Goal: Complete application form

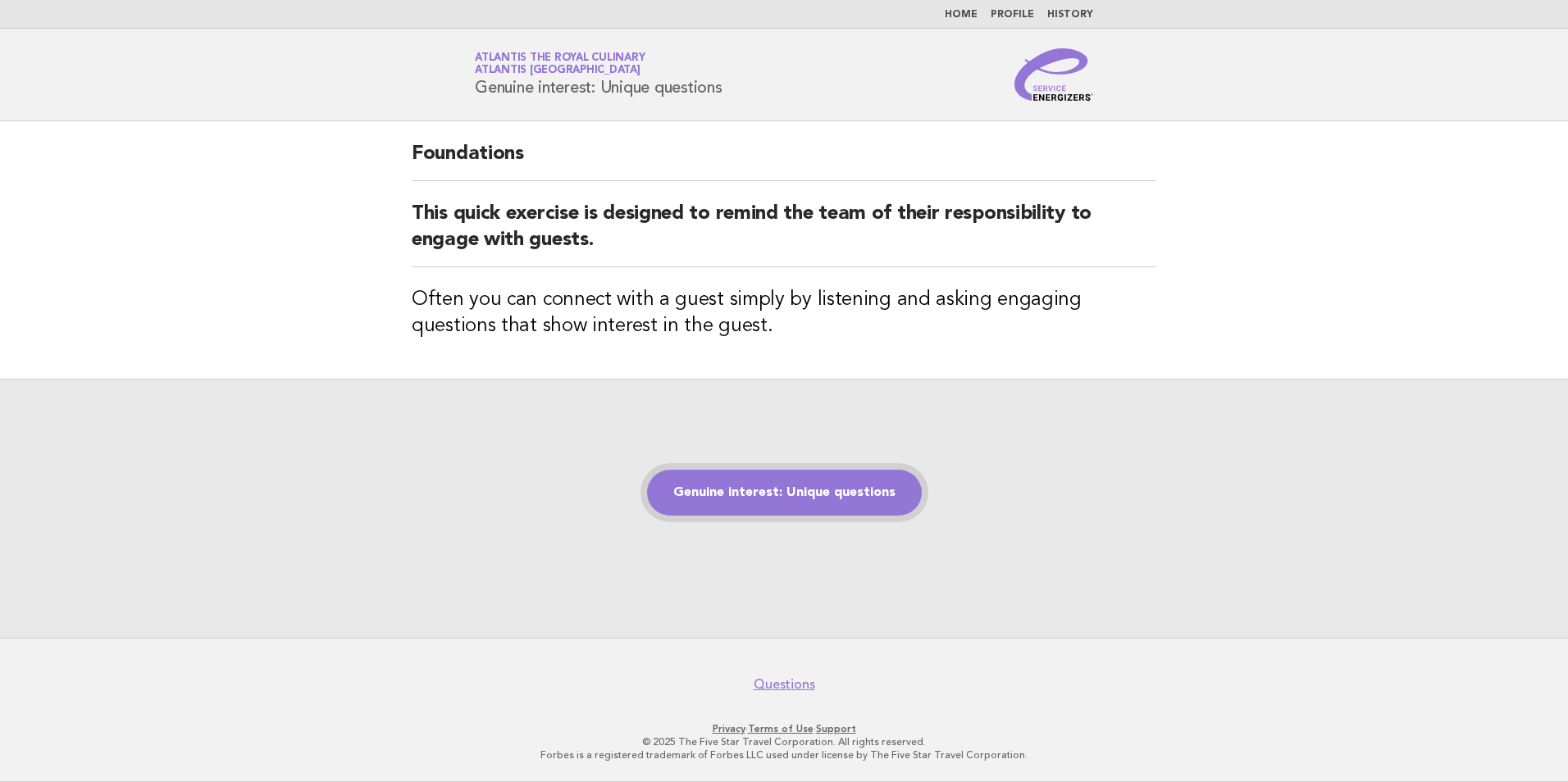
click at [826, 488] on link "Genuine interest: Unique questions" at bounding box center [784, 493] width 275 height 46
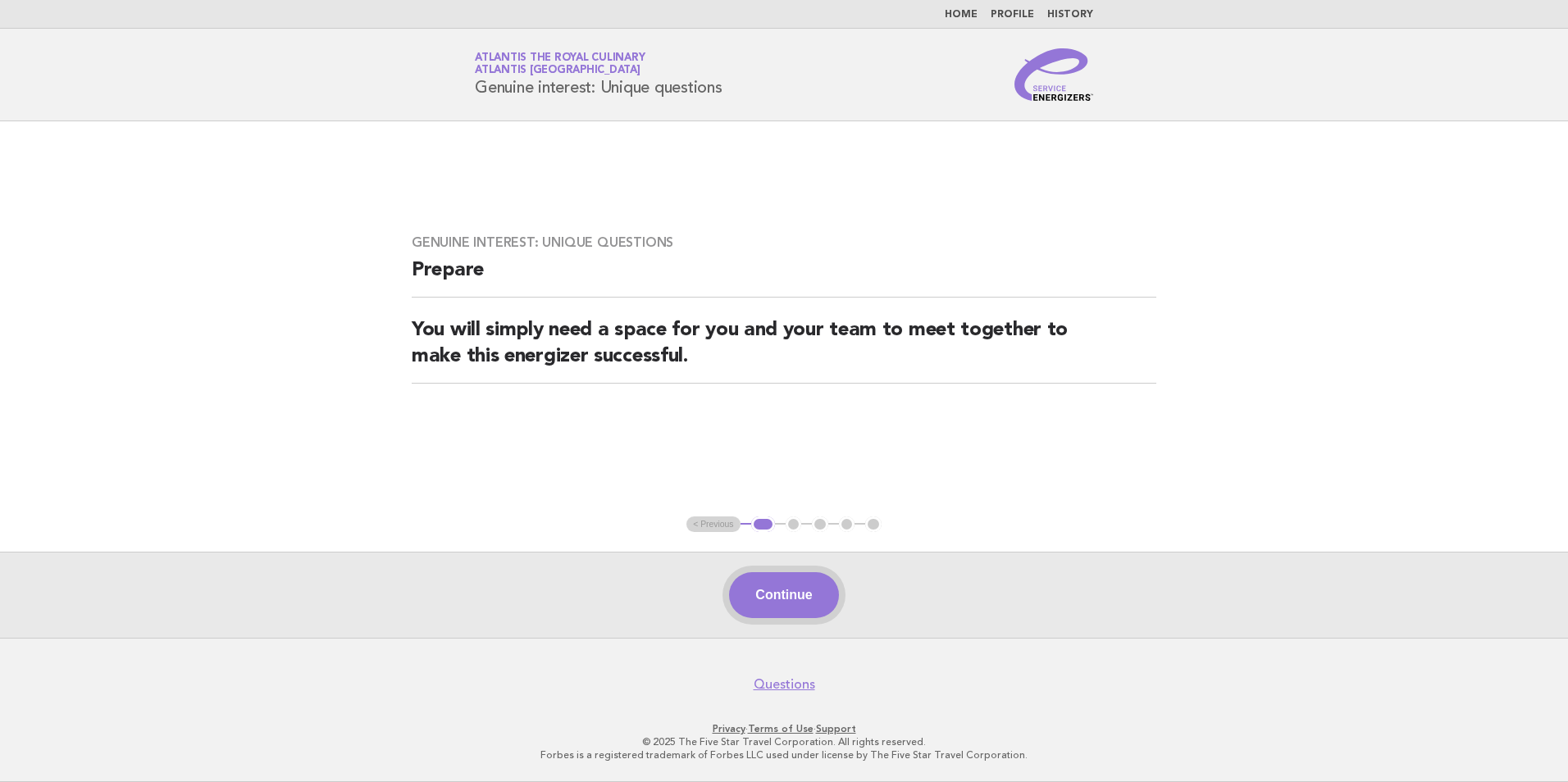
click at [774, 593] on button "Continue" at bounding box center [783, 595] width 109 height 46
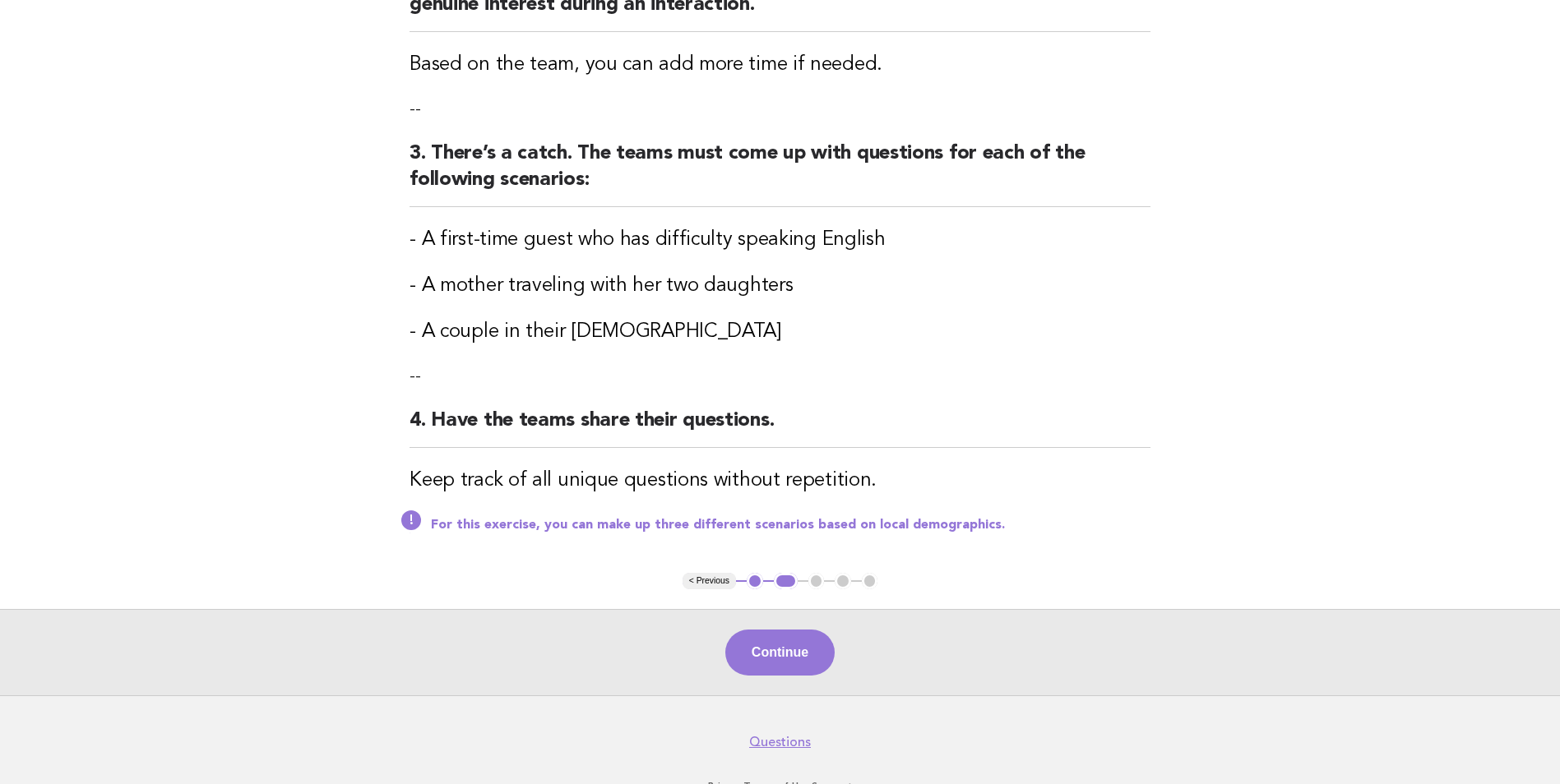
scroll to position [462, 0]
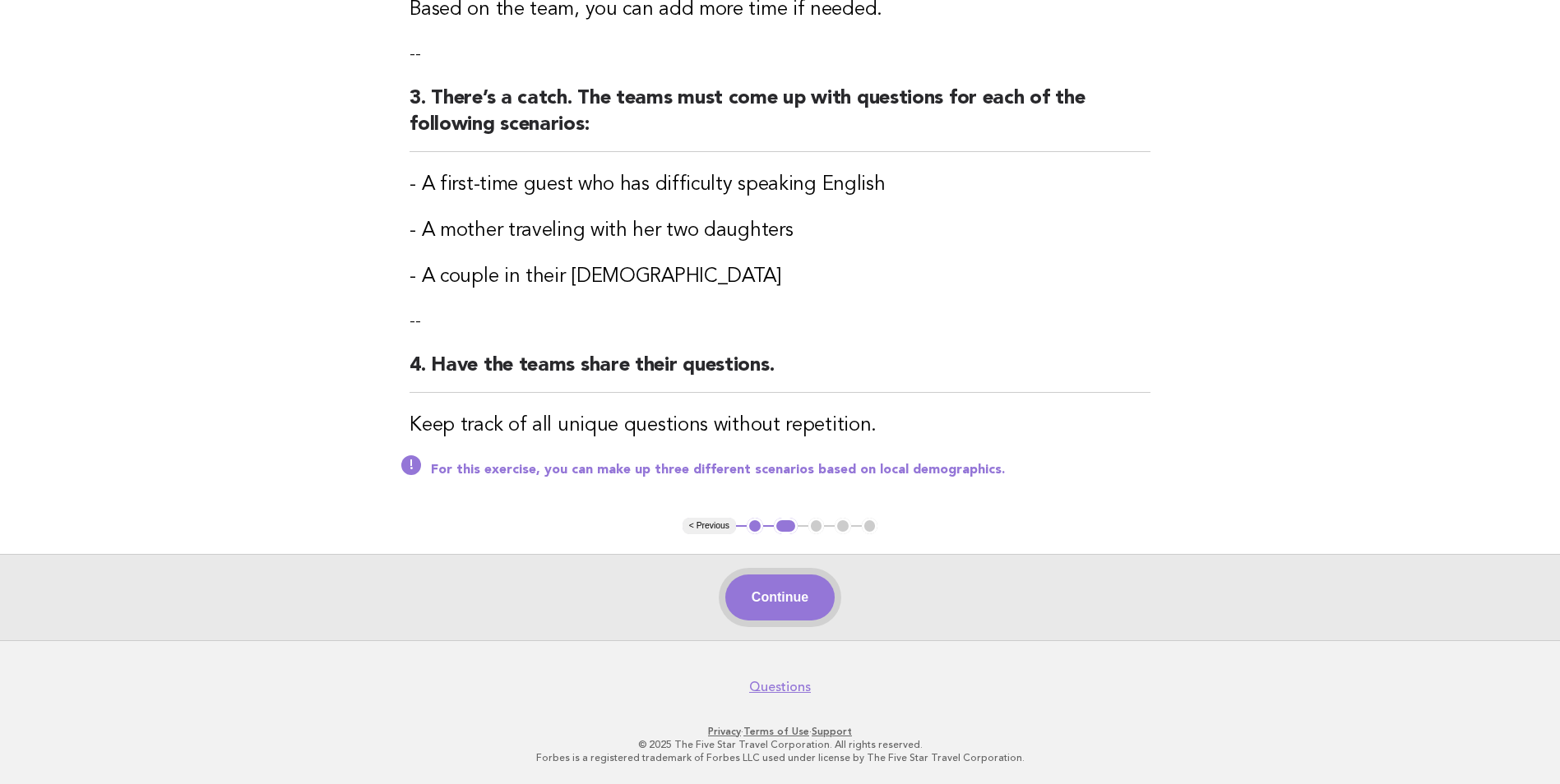
click at [770, 593] on button "Continue" at bounding box center [780, 597] width 109 height 46
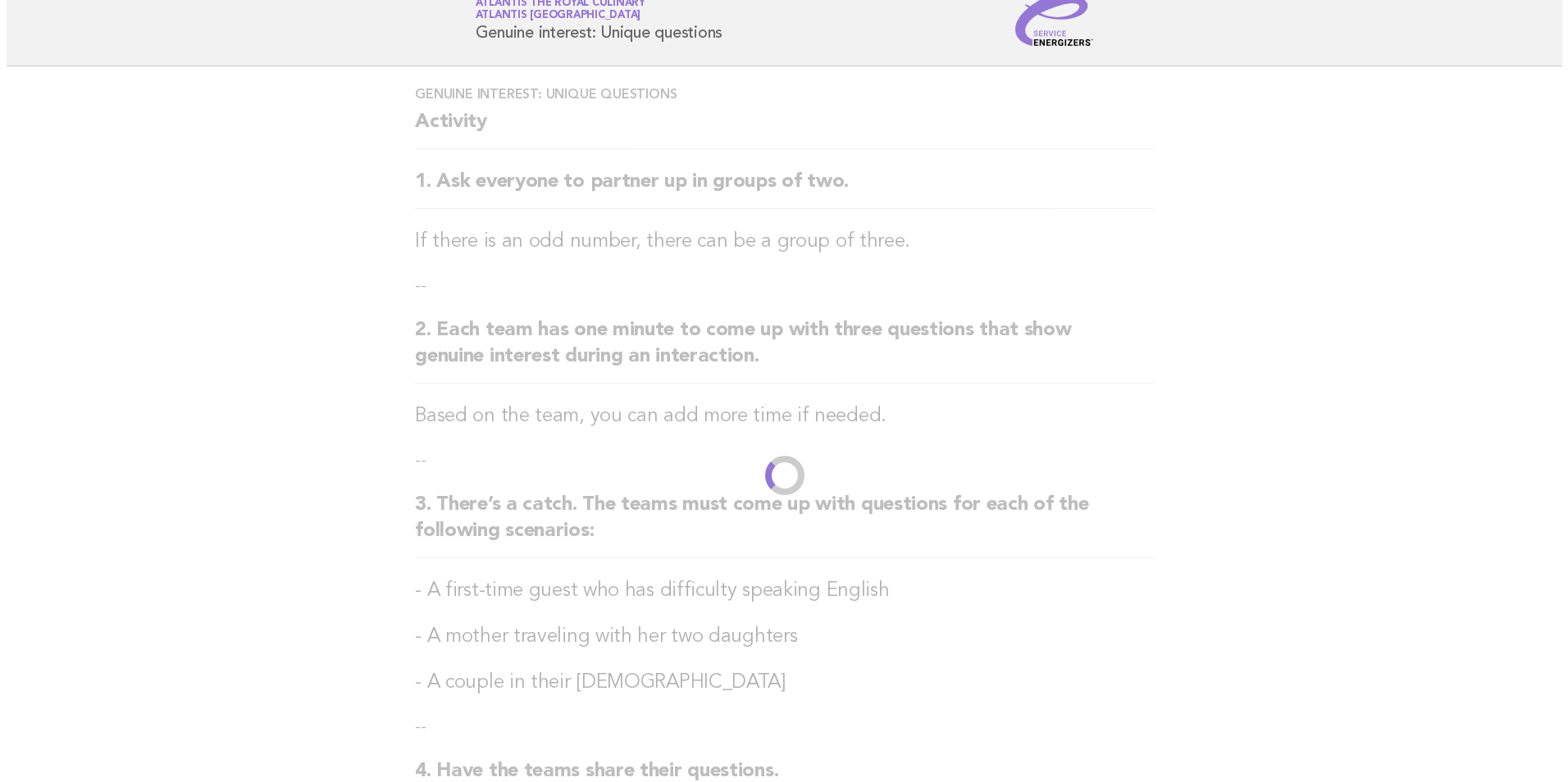
scroll to position [0, 0]
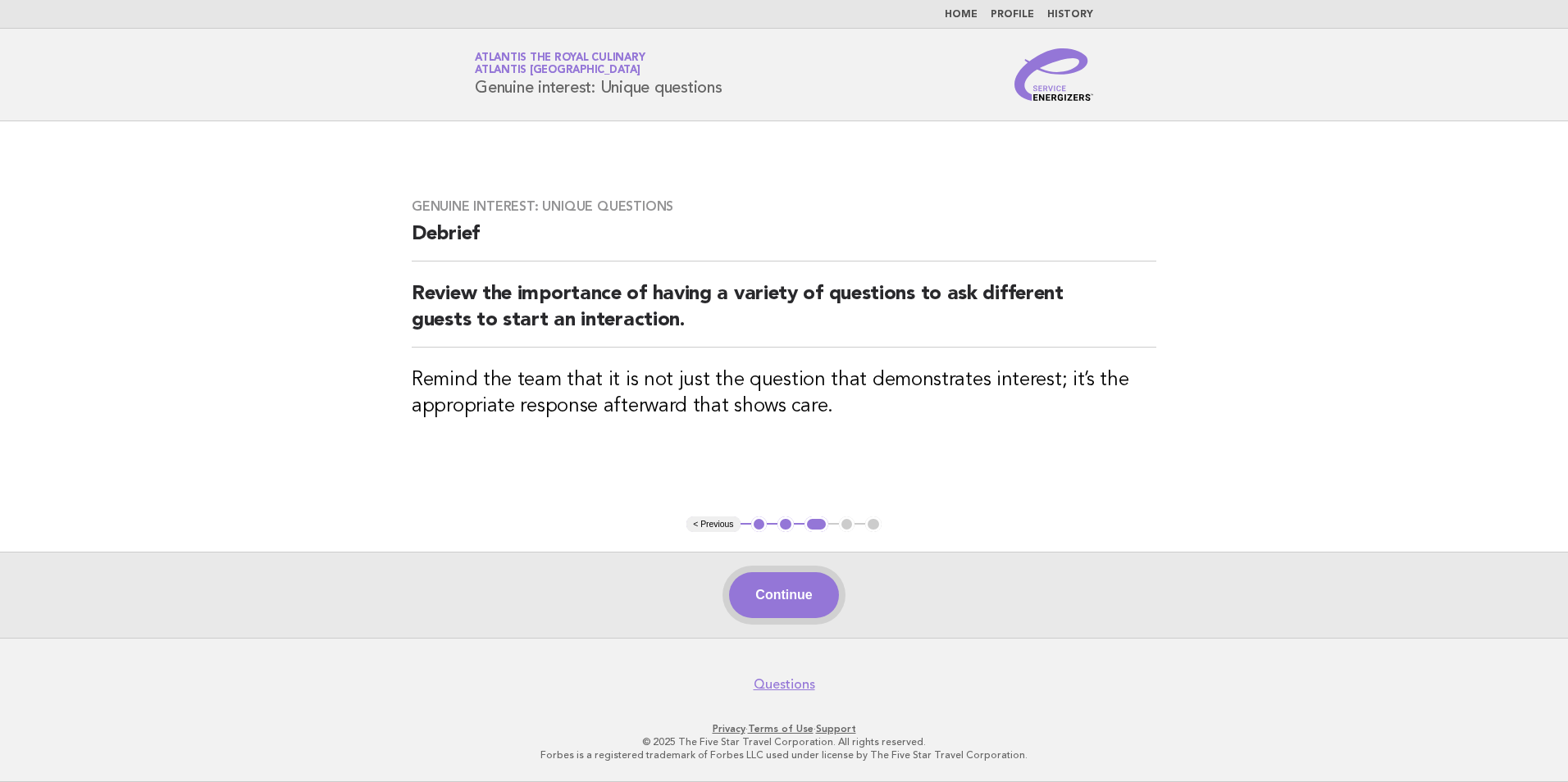
click at [782, 593] on button "Continue" at bounding box center [783, 595] width 109 height 46
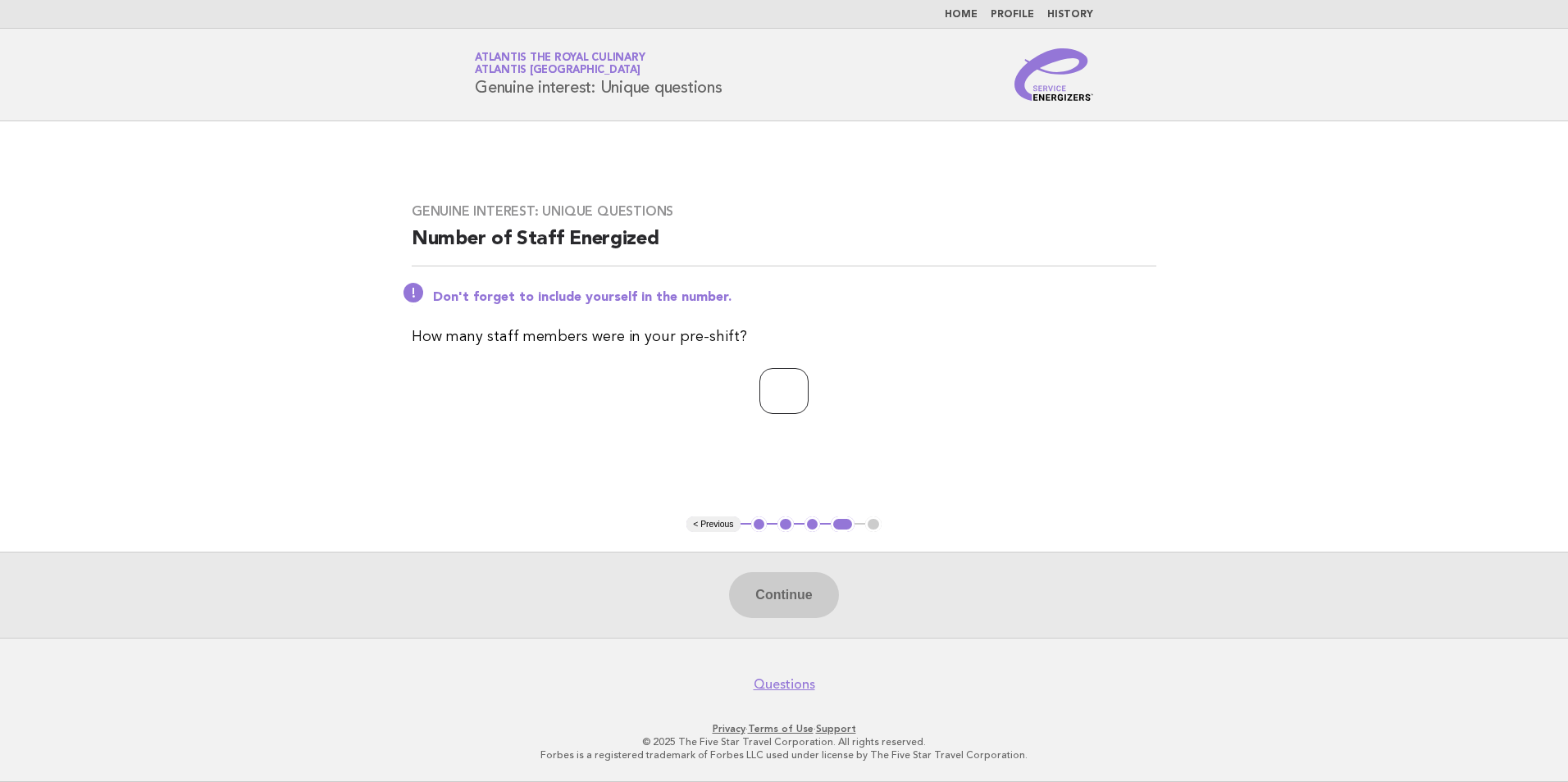
click at [809, 384] on input "*" at bounding box center [784, 391] width 49 height 46
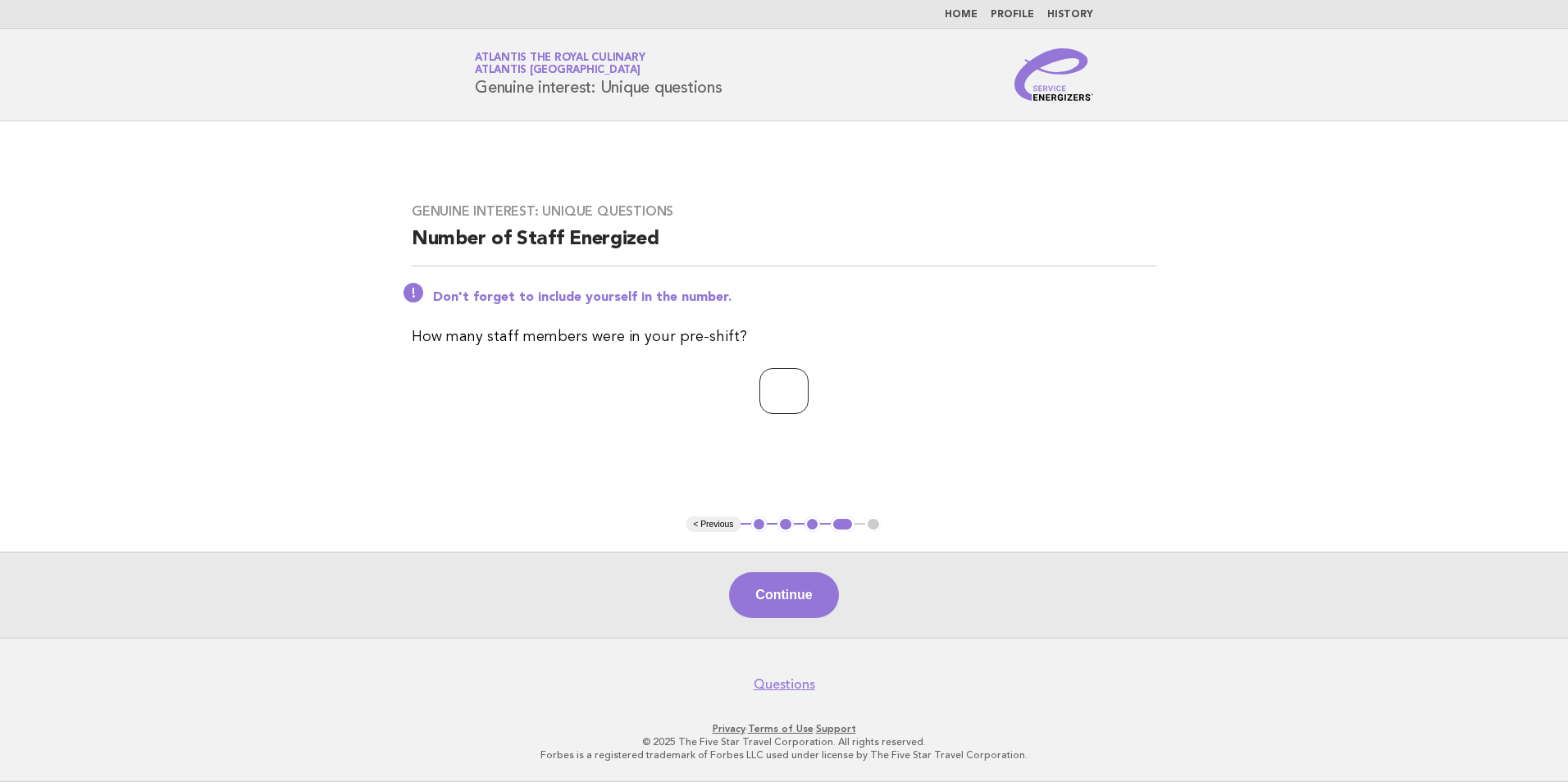
click at [809, 384] on input "*" at bounding box center [784, 391] width 49 height 46
type input "**"
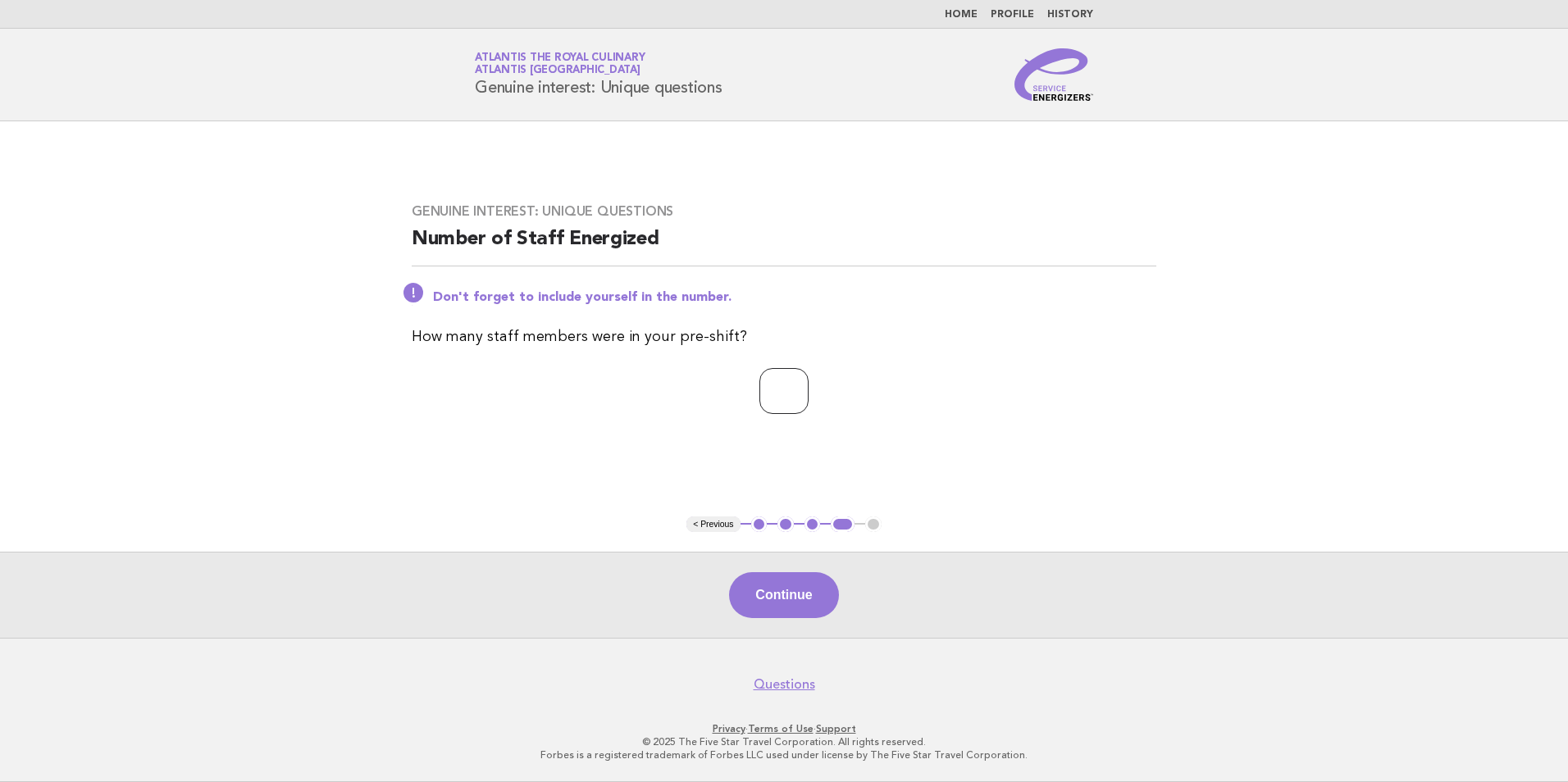
click at [809, 384] on input "**" at bounding box center [784, 391] width 49 height 46
click at [775, 593] on button "Continue" at bounding box center [783, 595] width 109 height 46
